Goal: Information Seeking & Learning: Learn about a topic

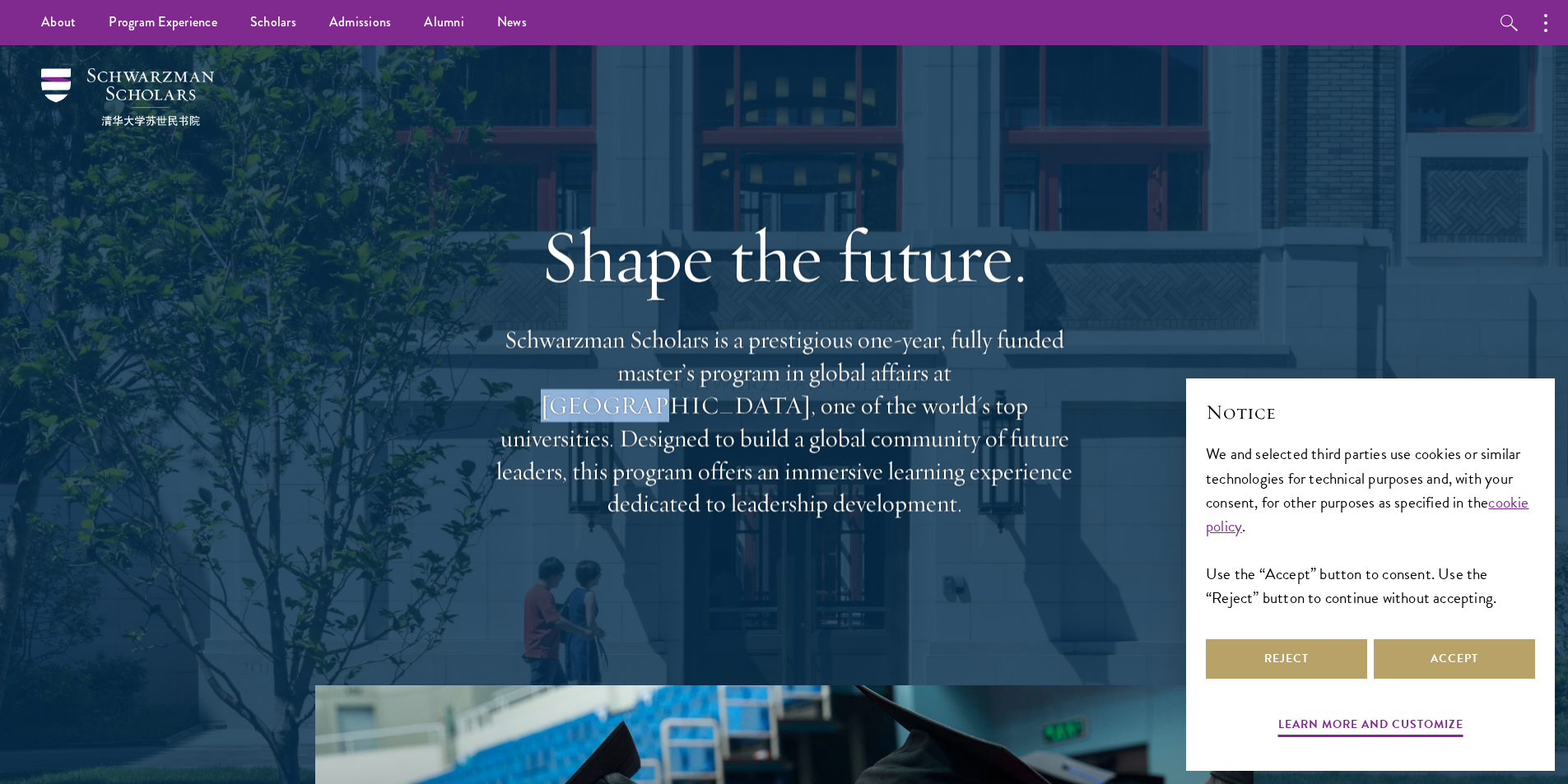
drag, startPoint x: 865, startPoint y: 397, endPoint x: 925, endPoint y: 398, distance: 60.0
click at [925, 398] on p "Schwarzman Scholars is a prestigious one-year, fully funded master’s program in…" at bounding box center [784, 421] width 592 height 197
click at [1312, 668] on button "Reject" at bounding box center [1286, 658] width 162 height 39
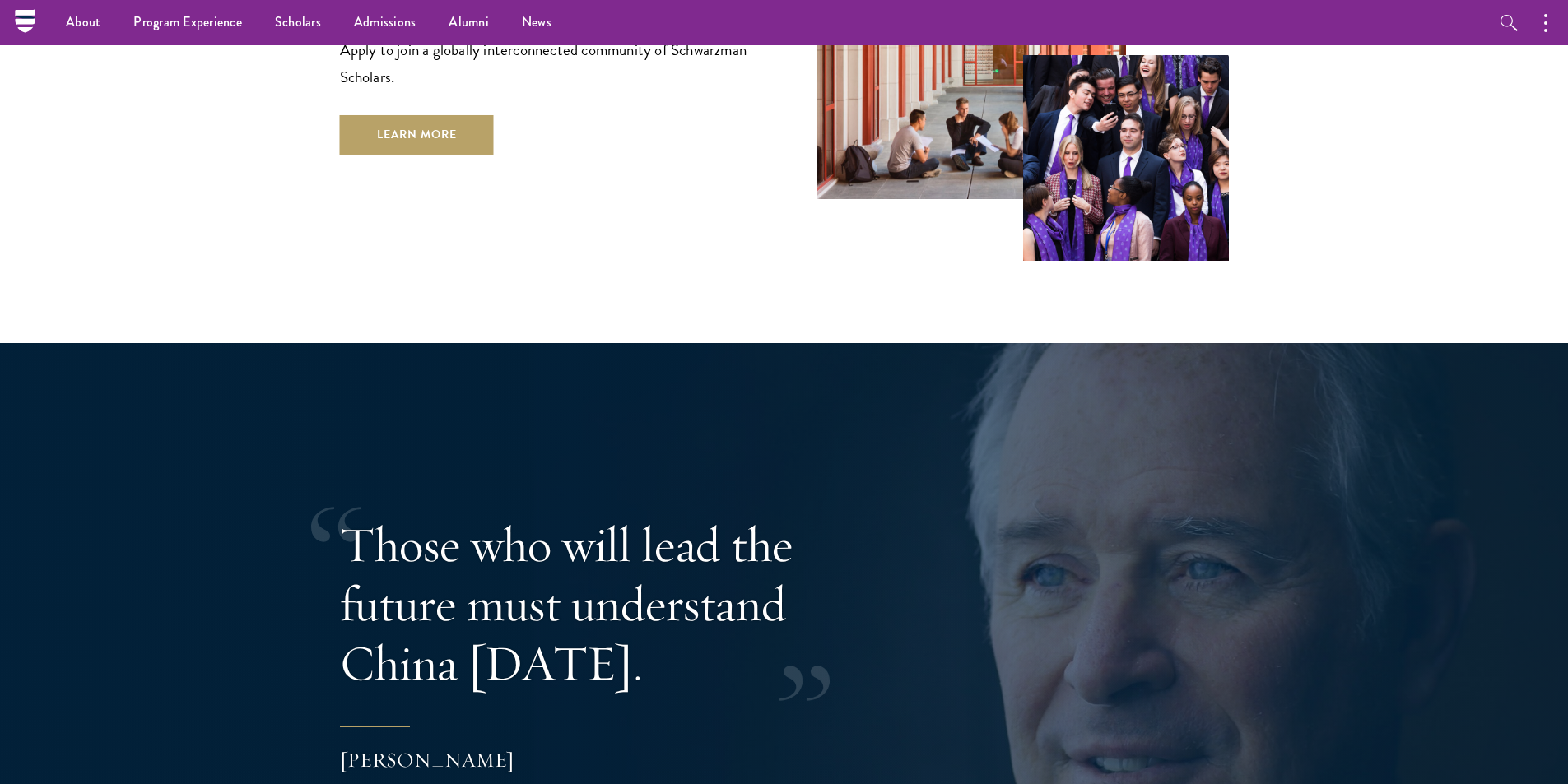
scroll to position [2761, 0]
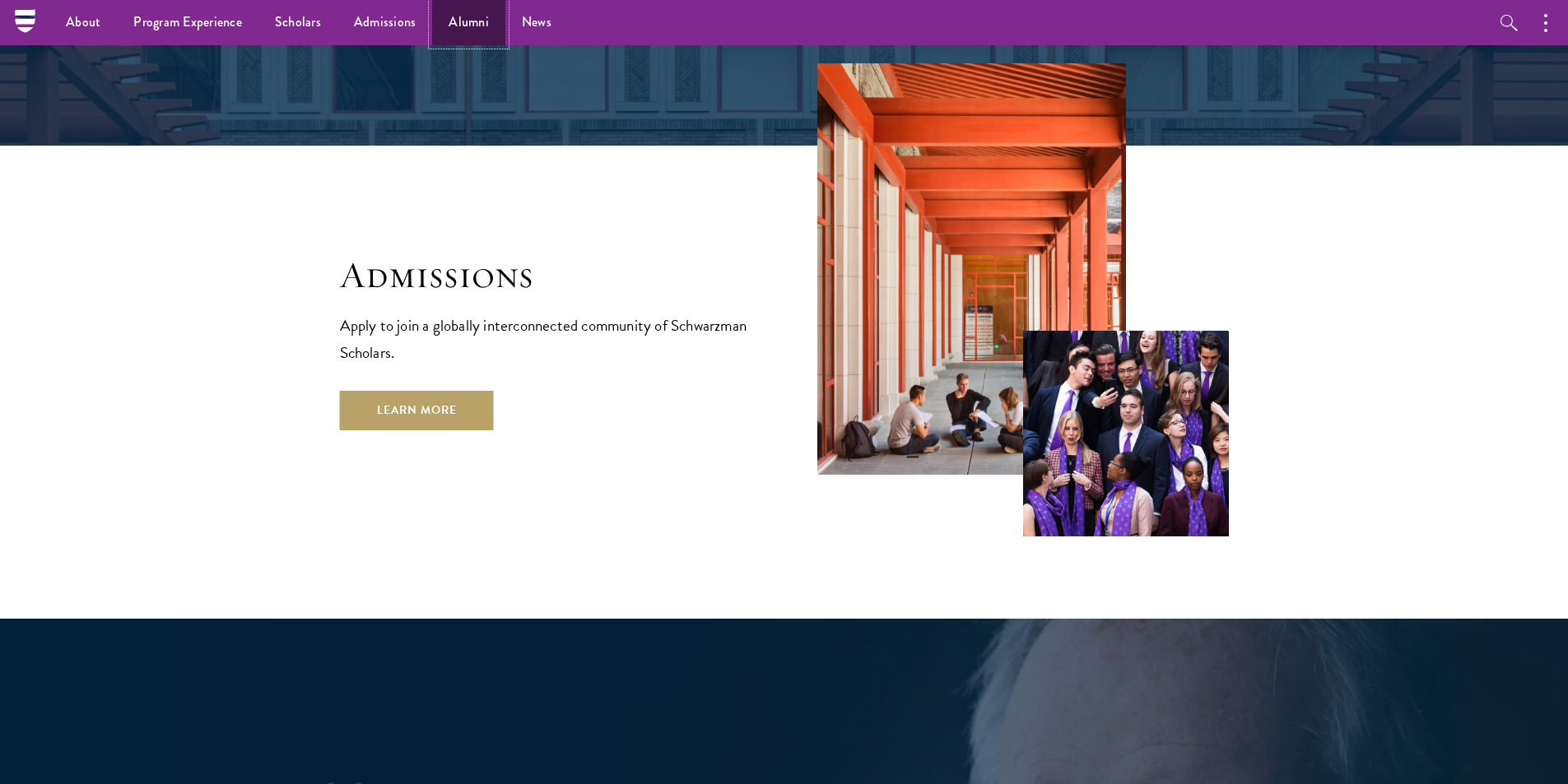
click at [457, 24] on link "Alumni" at bounding box center [468, 23] width 73 height 45
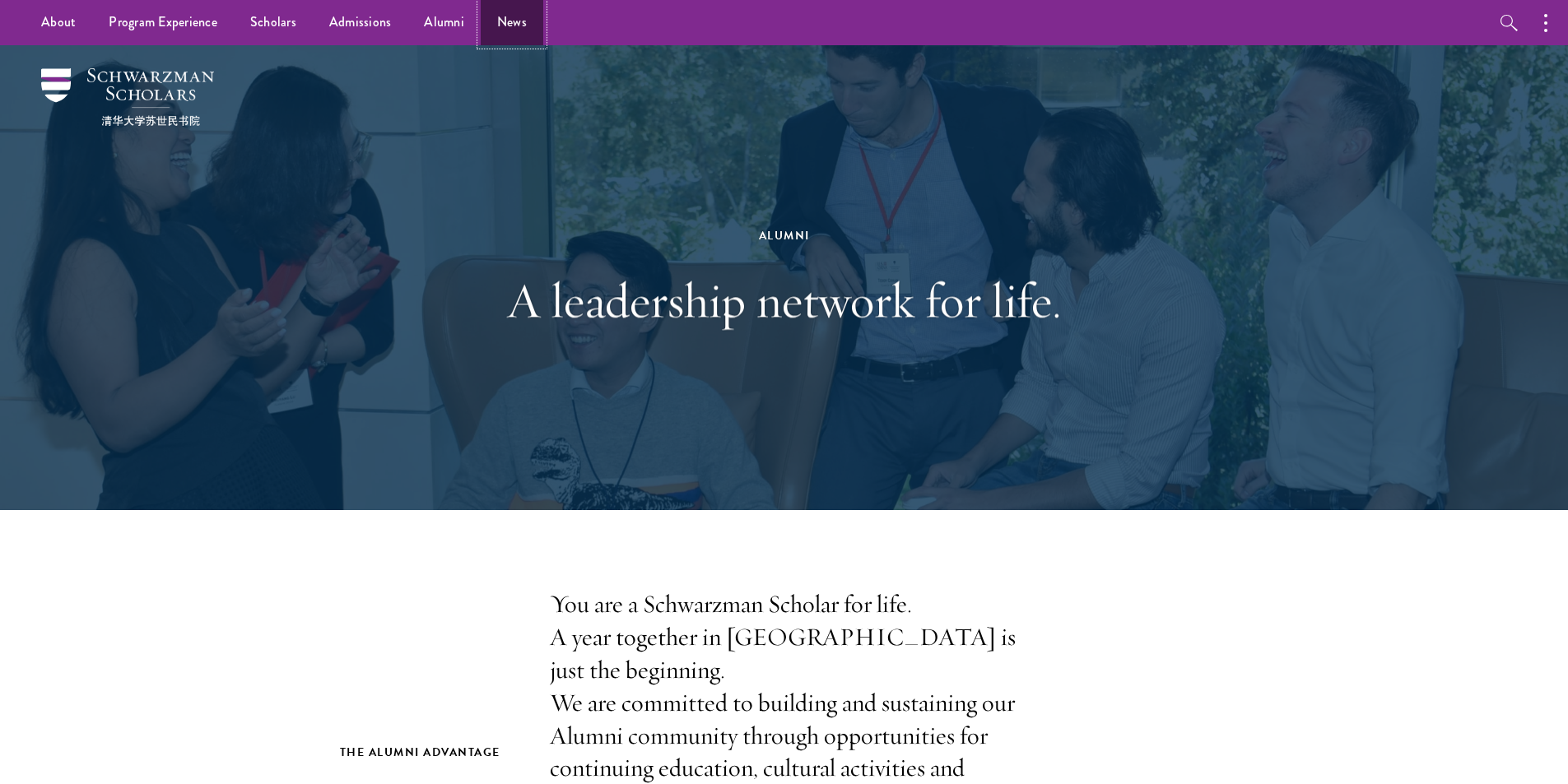
click at [504, 23] on link "News" at bounding box center [512, 23] width 63 height 45
